Goal: Information Seeking & Learning: Learn about a topic

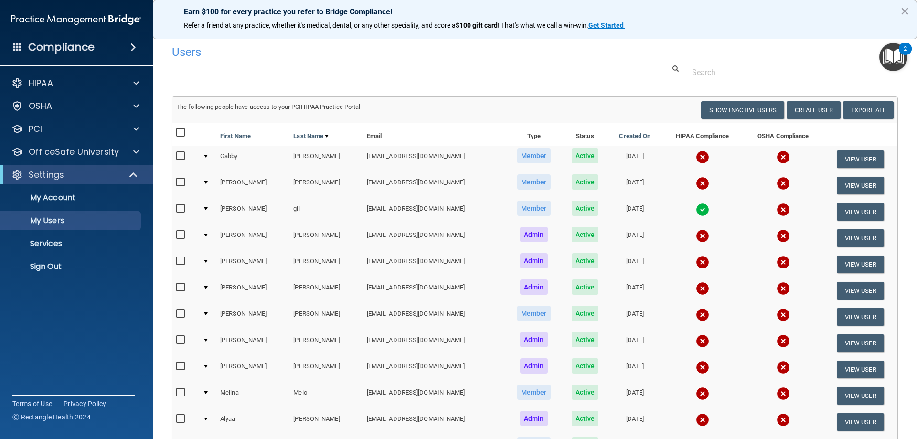
select select "20"
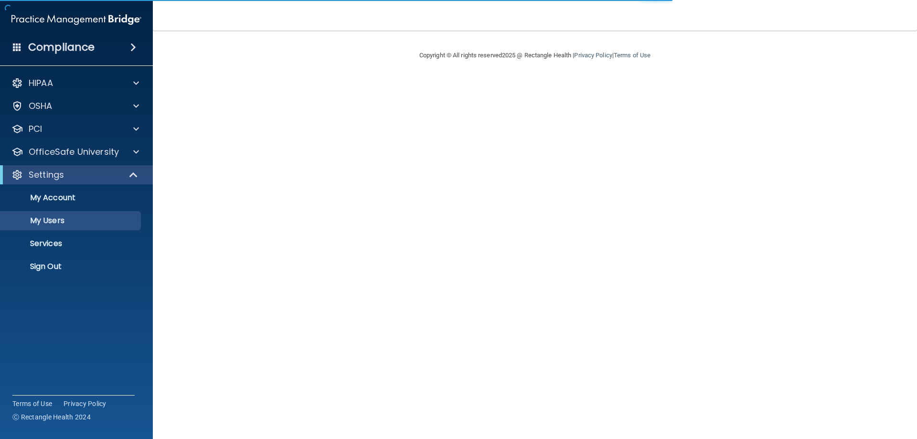
select select "20"
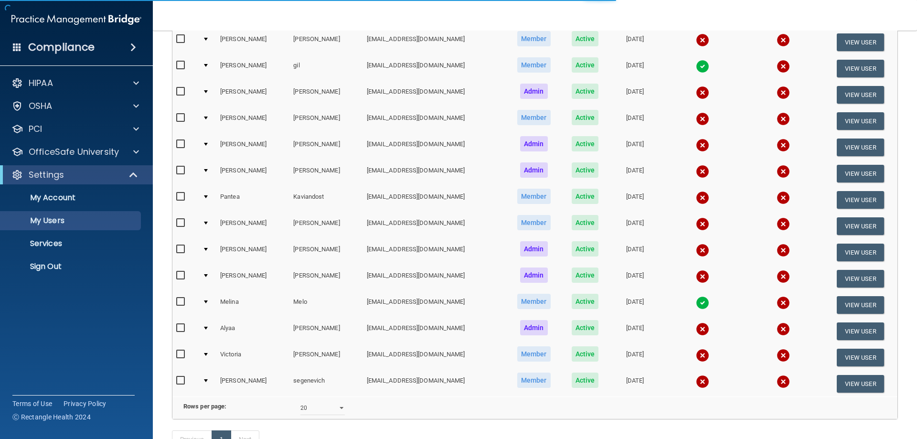
scroll to position [191, 0]
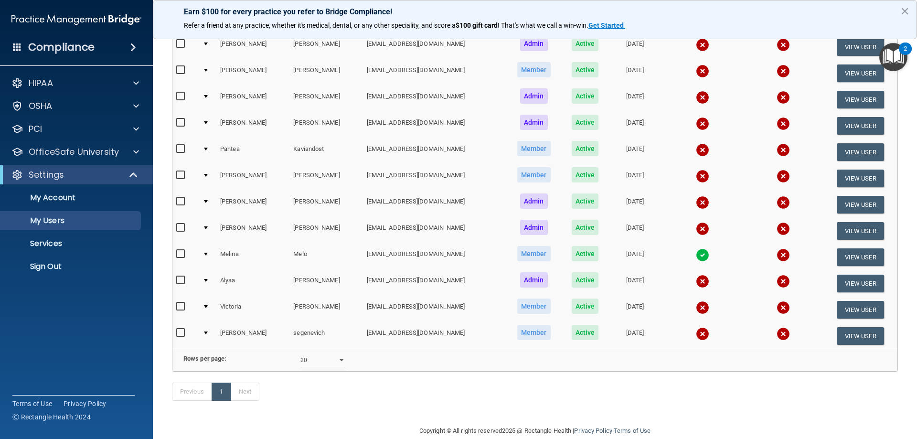
click at [696, 334] on img at bounding box center [702, 333] width 13 height 13
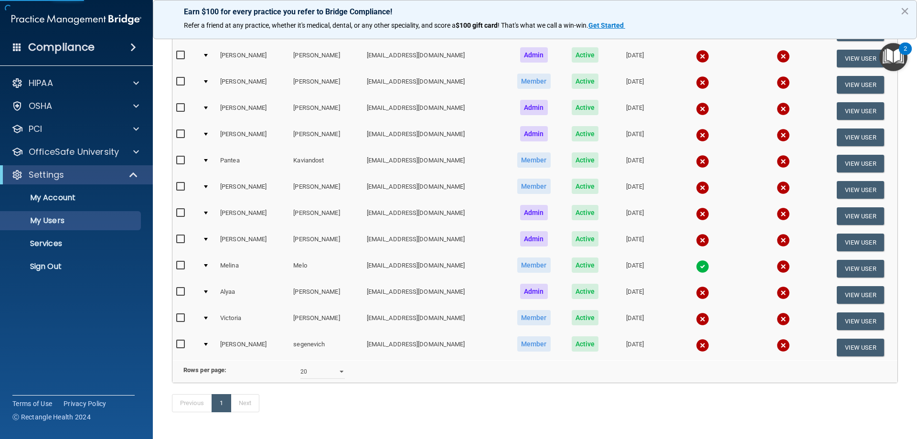
click at [696, 347] on img at bounding box center [702, 345] width 13 height 13
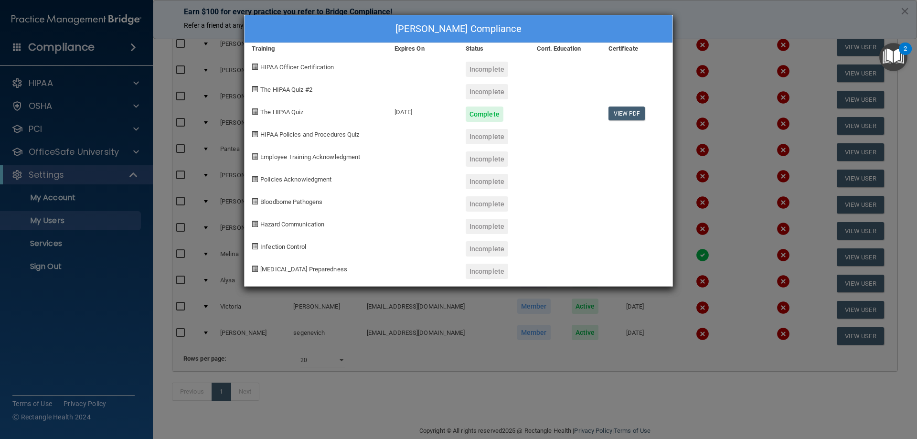
click at [417, 108] on div "[DATE]" at bounding box center [422, 110] width 71 height 22
click at [417, 113] on div "[DATE]" at bounding box center [422, 110] width 71 height 22
click at [417, 113] on div "09/16/2026" at bounding box center [422, 110] width 71 height 22
click at [476, 128] on div "Incomplete" at bounding box center [493, 133] width 71 height 22
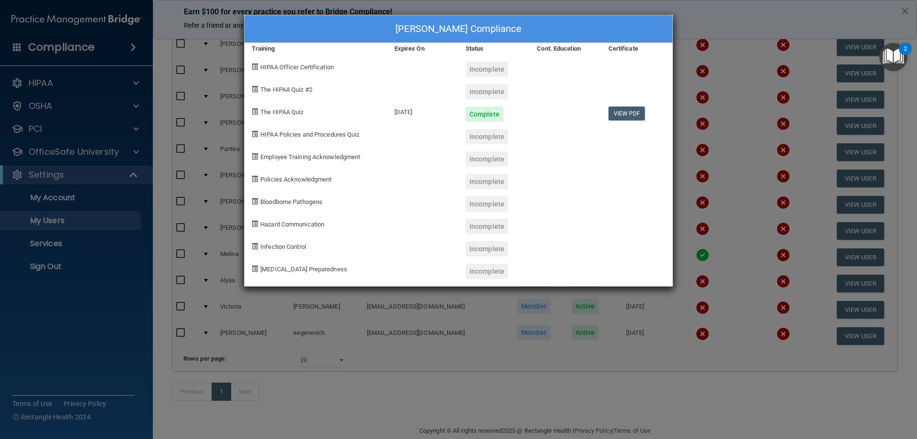
click at [875, 17] on div "Sofya segenevich's Compliance Training Expires On Status Cont. Education Certif…" at bounding box center [458, 219] width 917 height 439
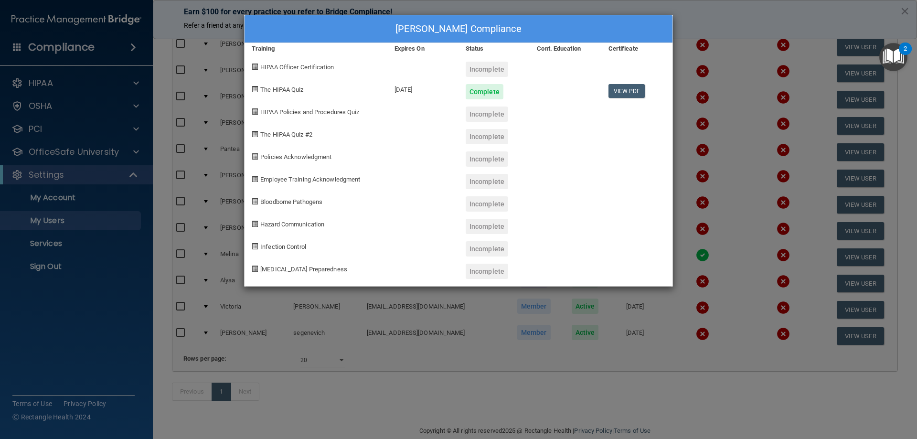
click at [851, 112] on div "Sofya segenevich's Compliance Training Expires On Status Cont. Education Certif…" at bounding box center [458, 219] width 917 height 439
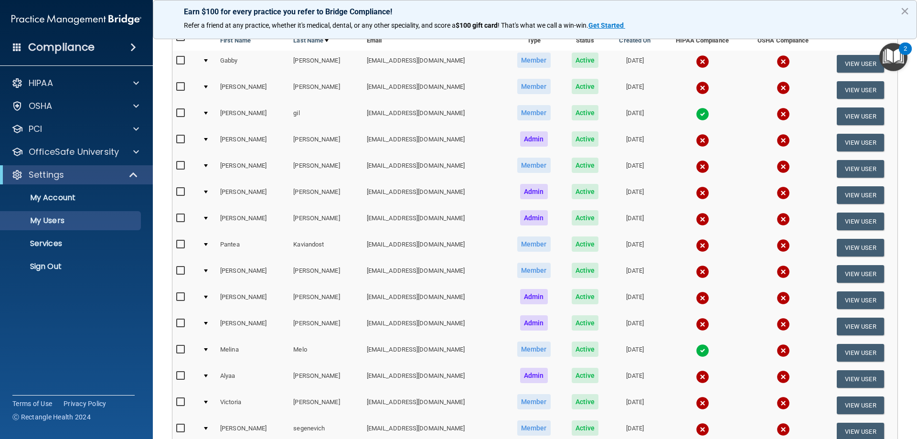
scroll to position [48, 0]
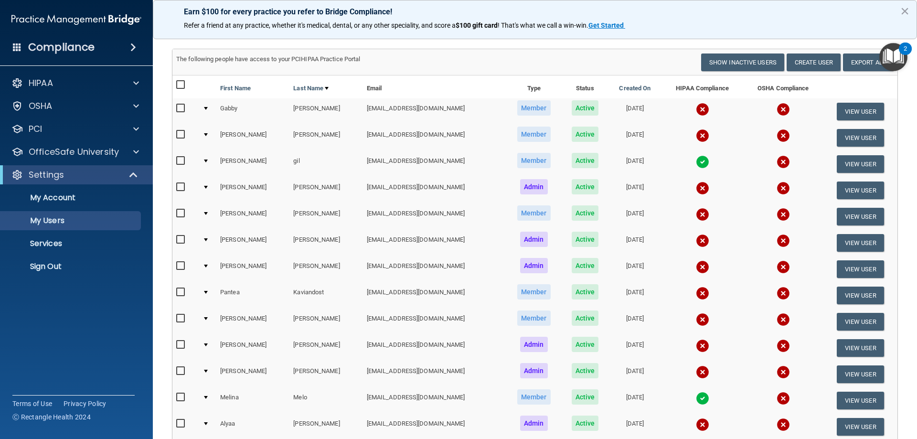
click at [699, 132] on img at bounding box center [702, 135] width 13 height 13
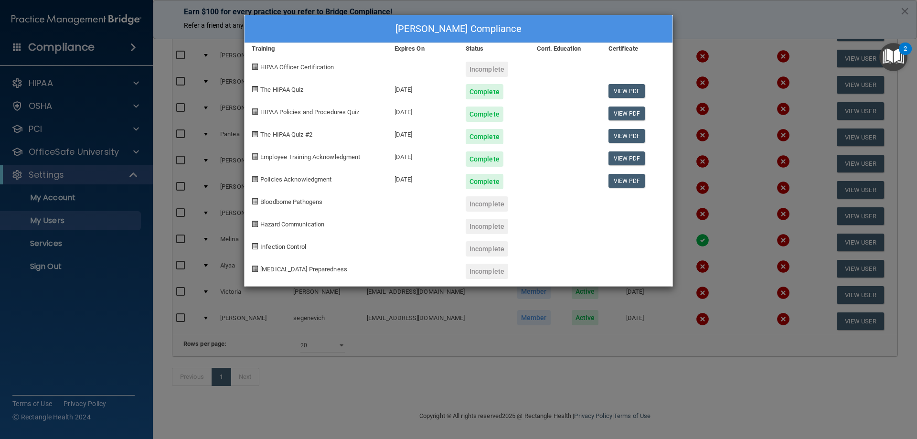
scroll to position [220, 0]
click at [563, 332] on div "Ashanti Foster's Compliance Training Expires On Status Cont. Education Certific…" at bounding box center [458, 219] width 917 height 439
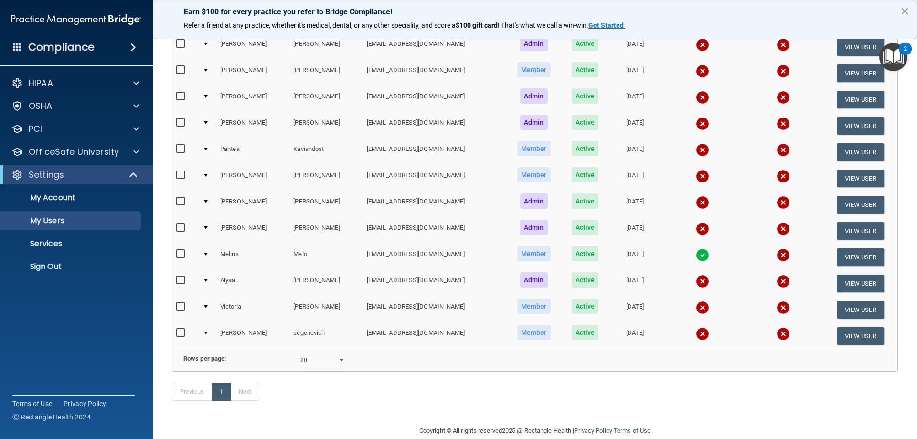
scroll to position [95, 0]
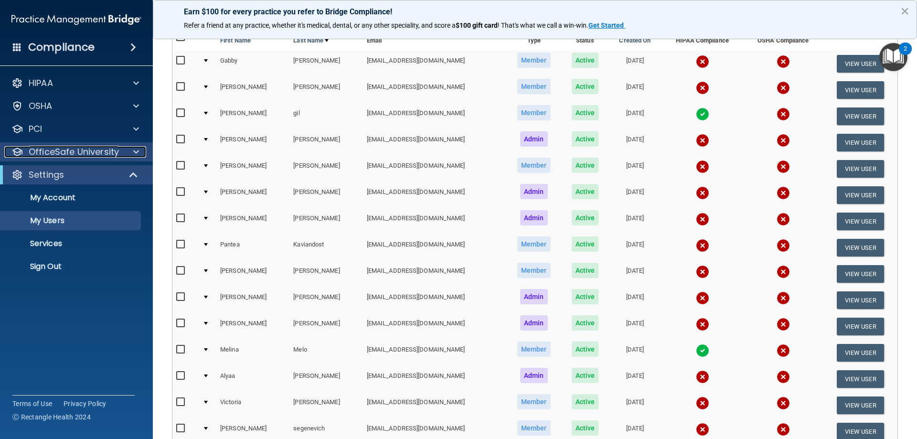
click at [116, 152] on p "OfficeSafe University" at bounding box center [74, 151] width 90 height 11
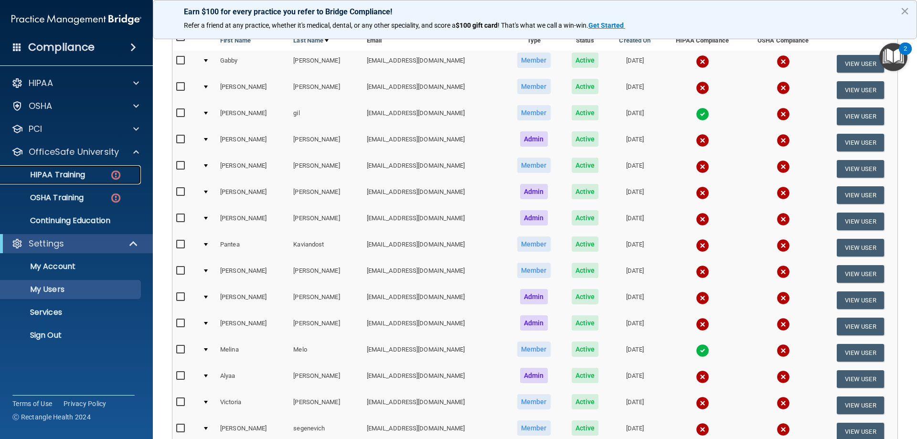
click at [93, 181] on link "HIPAA Training" at bounding box center [65, 174] width 150 height 19
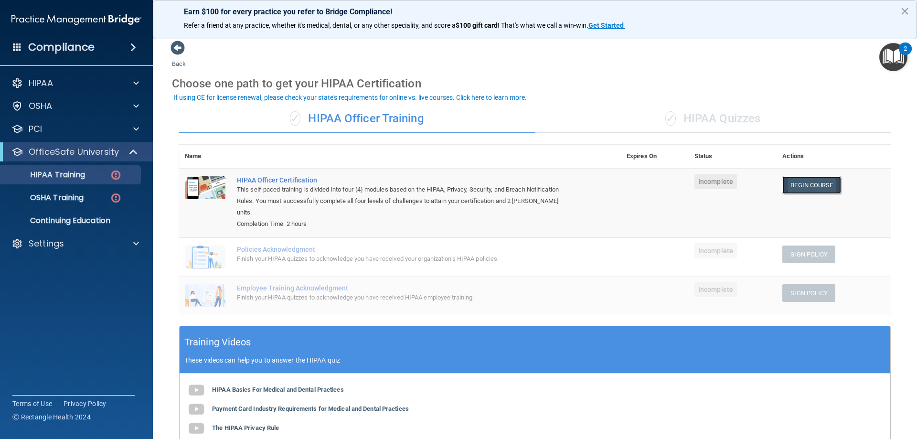
click at [818, 187] on link "Begin Course" at bounding box center [811, 185] width 58 height 18
